Goal: Navigation & Orientation: Find specific page/section

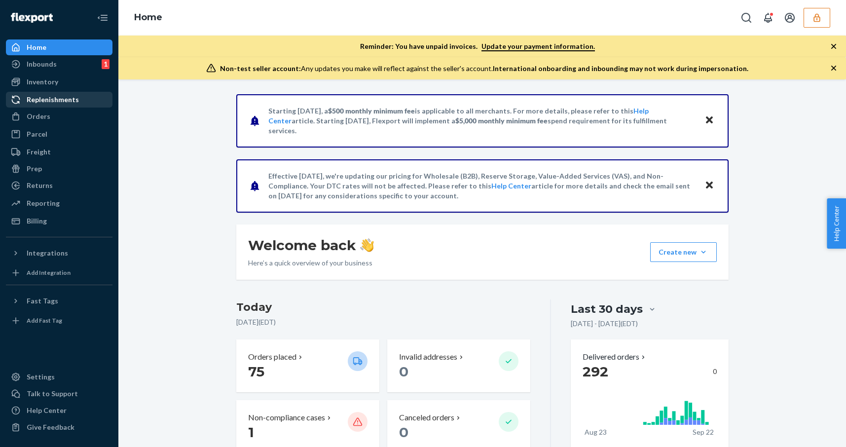
click at [75, 92] on link "Replenishments" at bounding box center [59, 100] width 107 height 16
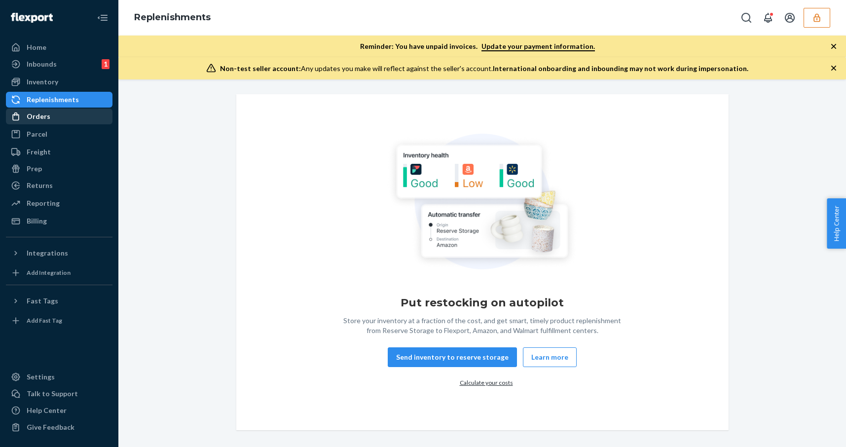
click at [65, 110] on div "Orders" at bounding box center [59, 117] width 105 height 14
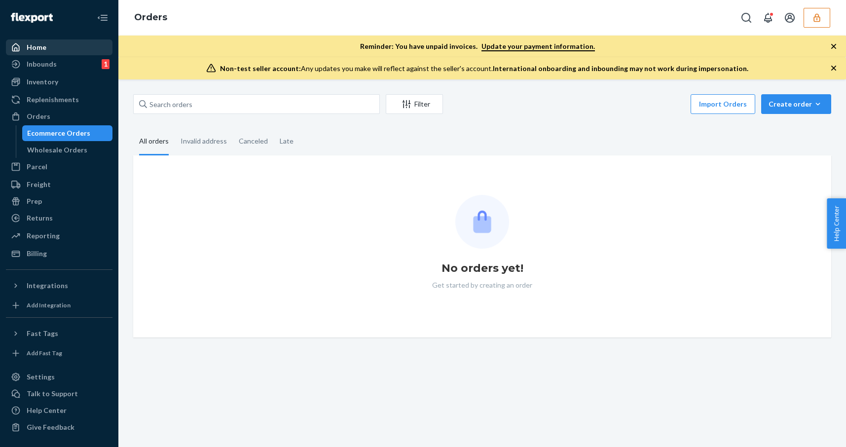
click at [52, 49] on div "Home" at bounding box center [59, 47] width 105 height 14
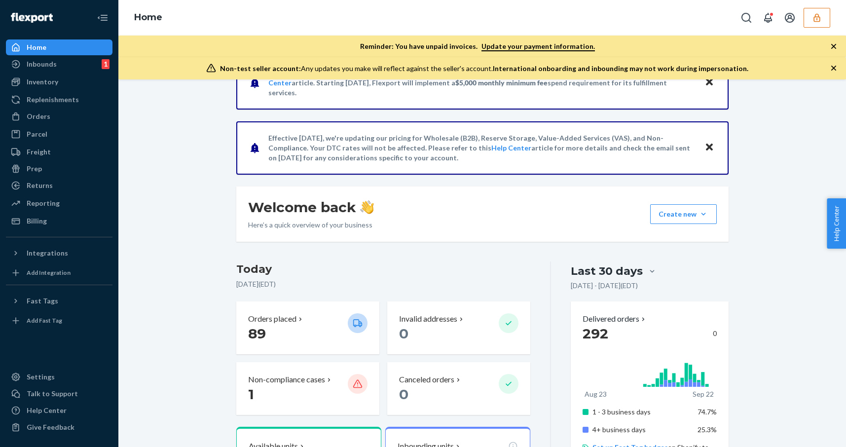
scroll to position [39, 0]
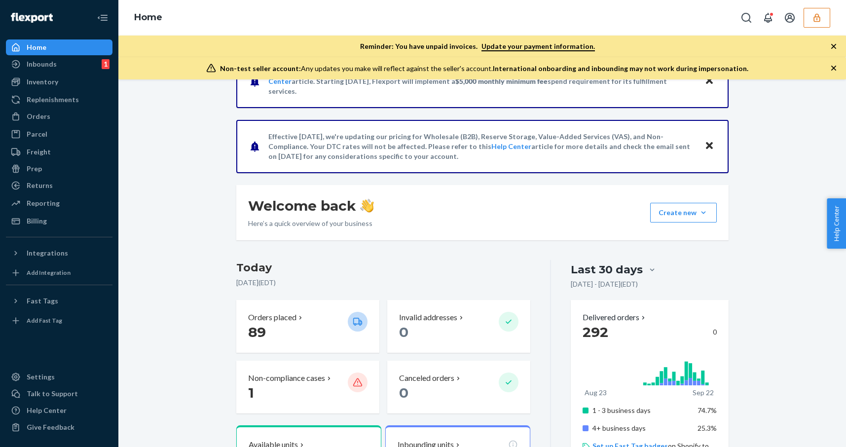
click at [538, 18] on div "Home" at bounding box center [482, 18] width 728 height 36
